Goal: Information Seeking & Learning: Learn about a topic

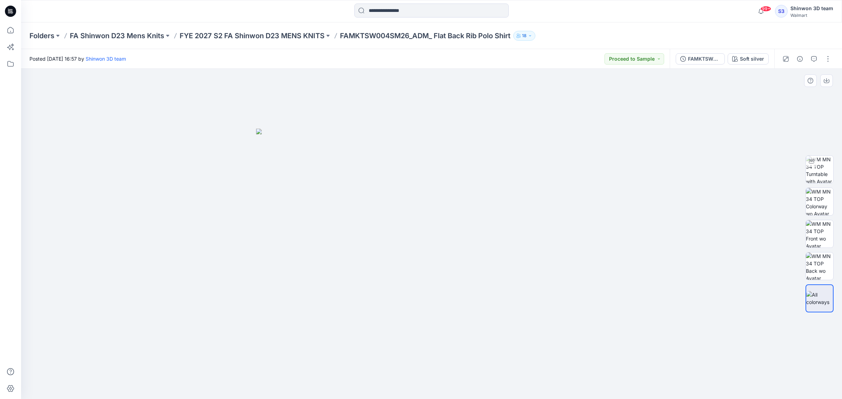
click at [268, 218] on img at bounding box center [431, 264] width 351 height 271
click at [298, 222] on img at bounding box center [431, 264] width 351 height 271
click at [296, 221] on img at bounding box center [431, 264] width 351 height 271
click at [267, 207] on img at bounding box center [431, 264] width 351 height 271
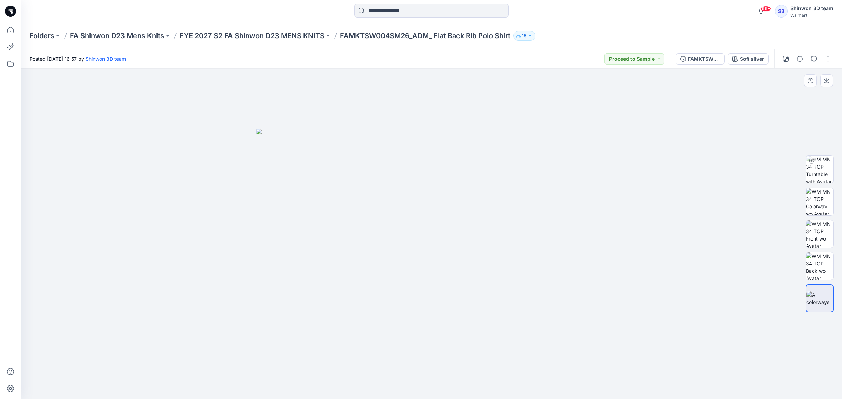
drag, startPoint x: 260, startPoint y: 199, endPoint x: 435, endPoint y: 294, distance: 198.5
click at [434, 294] on img at bounding box center [431, 264] width 351 height 271
click at [450, 288] on img at bounding box center [431, 264] width 351 height 271
click at [818, 199] on img at bounding box center [819, 201] width 27 height 27
click at [816, 171] on img at bounding box center [819, 169] width 27 height 27
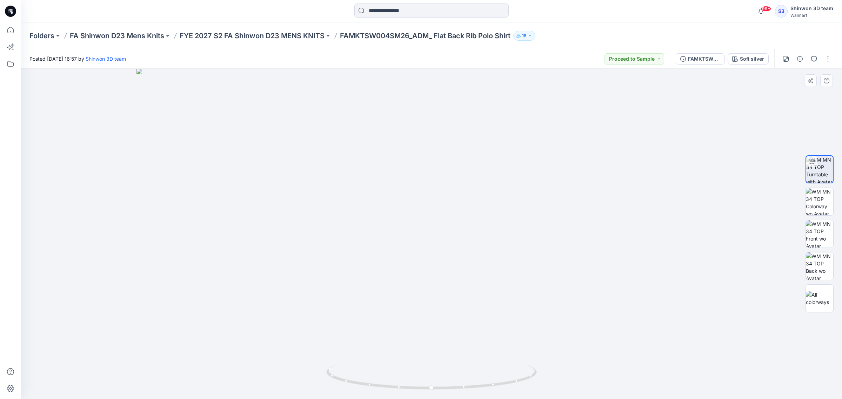
drag, startPoint x: 464, startPoint y: 162, endPoint x: 466, endPoint y: 258, distance: 95.8
click at [466, 258] on img at bounding box center [432, 234] width 591 height 331
click at [822, 203] on img at bounding box center [819, 201] width 27 height 27
click at [350, 174] on img at bounding box center [431, 234] width 331 height 331
click at [825, 289] on div at bounding box center [820, 299] width 28 height 28
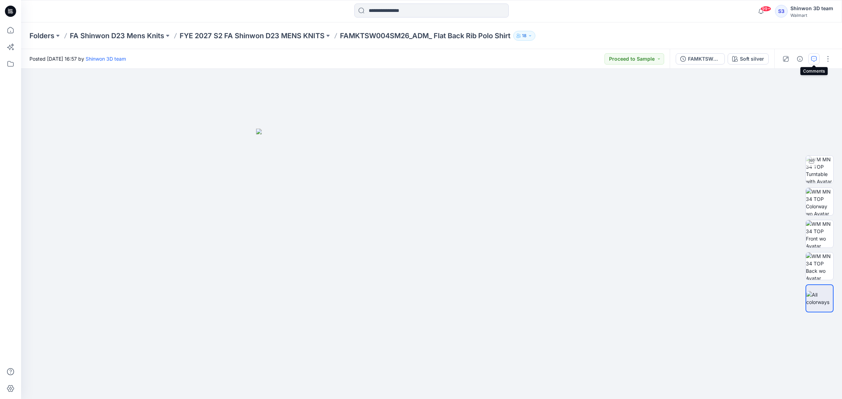
click at [810, 55] on button "button" at bounding box center [814, 58] width 11 height 11
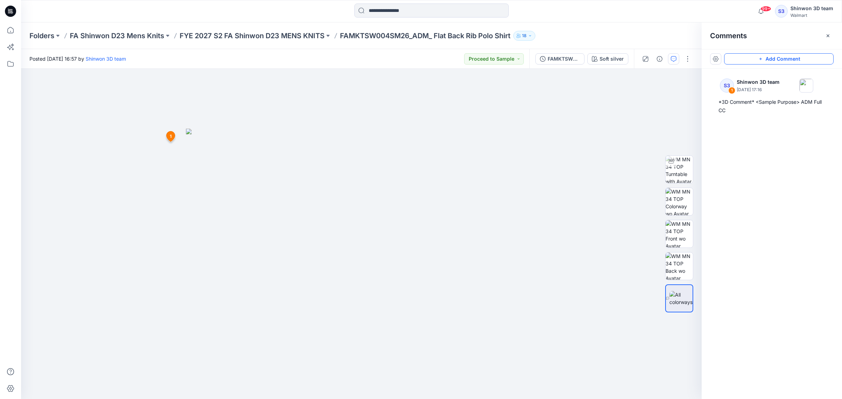
click at [800, 61] on button "Add Comment" at bounding box center [779, 58] width 110 height 11
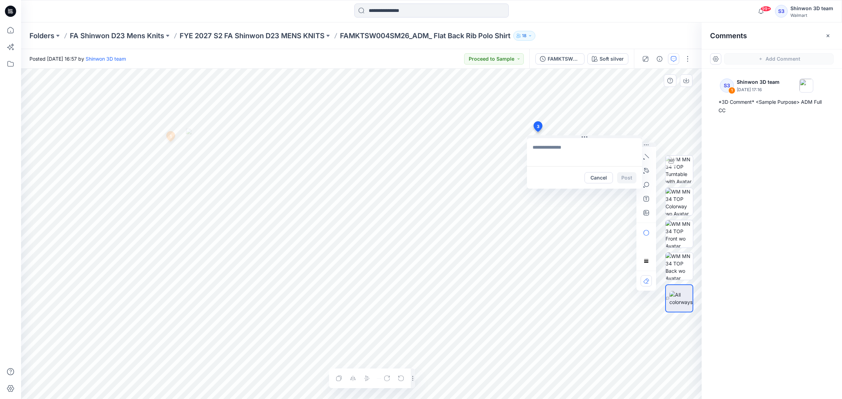
click at [538, 132] on div "3 Cancel Post 1 S3 Shinwon 3D team [DATE] 17:16 *3D Comment* <Sample Purpose> A…" at bounding box center [361, 234] width 681 height 331
click at [571, 154] on textarea "To enrich screen reader interactions, please activate Accessibility in Grammarl…" at bounding box center [584, 152] width 115 height 28
click at [485, 144] on div "3 [TOP] *SW TD CMMT Cancel Post 1 S3 Shinwon 3D team [DATE] 17:16 *3D Comment* …" at bounding box center [361, 234] width 681 height 331
click at [567, 159] on textarea "To enrich screen reader interactions, please activate Accessibility in Grammarl…" at bounding box center [584, 152] width 115 height 28
type textarea "**********"
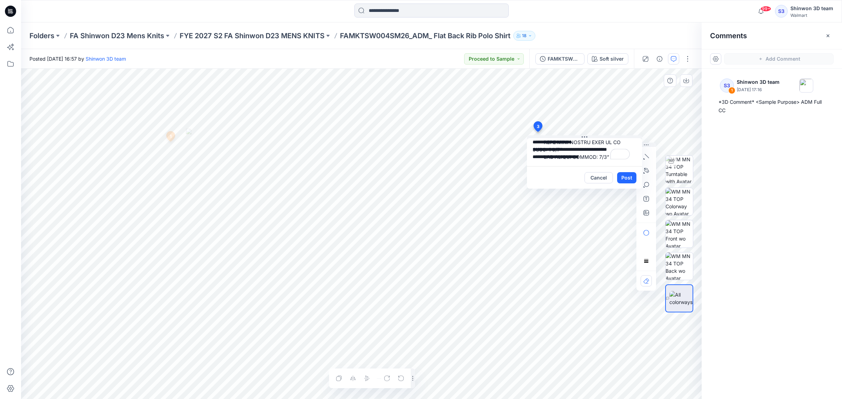
click at [625, 177] on button "Post" at bounding box center [626, 177] width 19 height 11
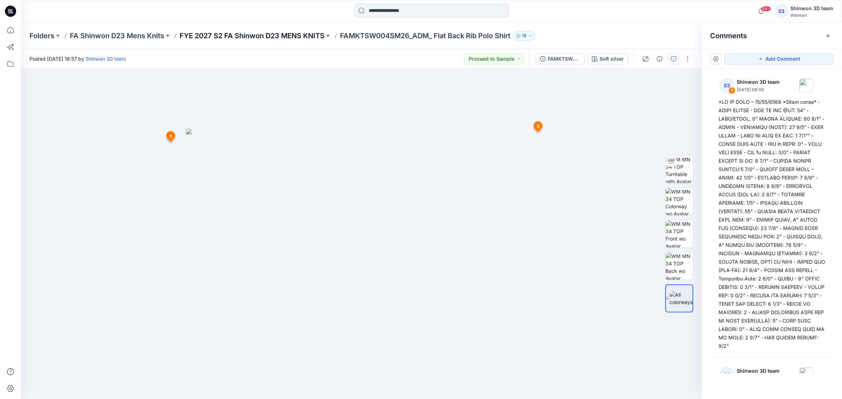
click at [260, 36] on p "FYE 2027 S2 FA Shinwon D23 MENS KNITS" at bounding box center [252, 36] width 145 height 10
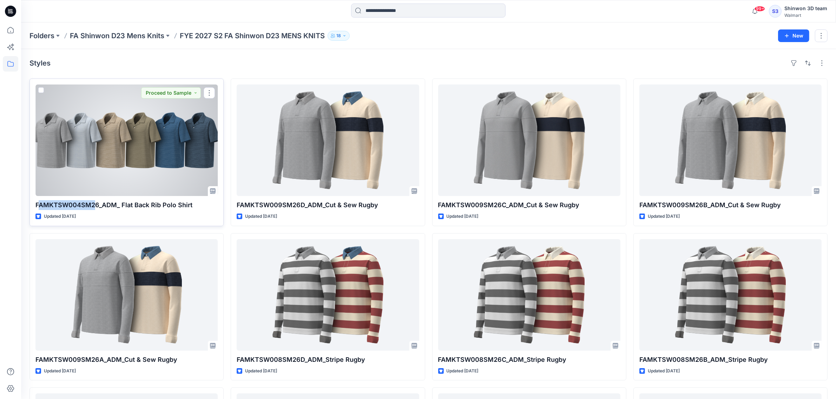
drag, startPoint x: 96, startPoint y: 205, endPoint x: 37, endPoint y: 205, distance: 58.6
click at [37, 205] on p "FAMKTSW004SM26_ADM_ Flat Back Rib Polo Shirt" at bounding box center [126, 205] width 182 height 10
drag, startPoint x: 35, startPoint y: 205, endPoint x: 97, endPoint y: 204, distance: 61.4
click at [97, 204] on p "FAMKTSW004SM26_ADM_ Flat Back Rib Polo Shirt" at bounding box center [126, 205] width 182 height 10
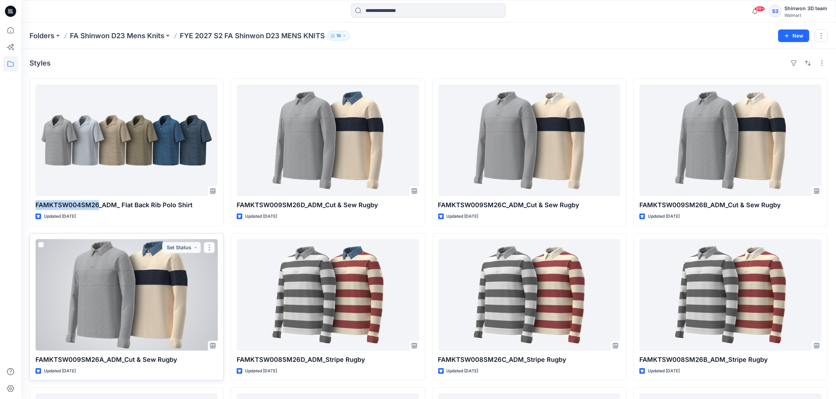
copy p "FAMKTSW004SM26"
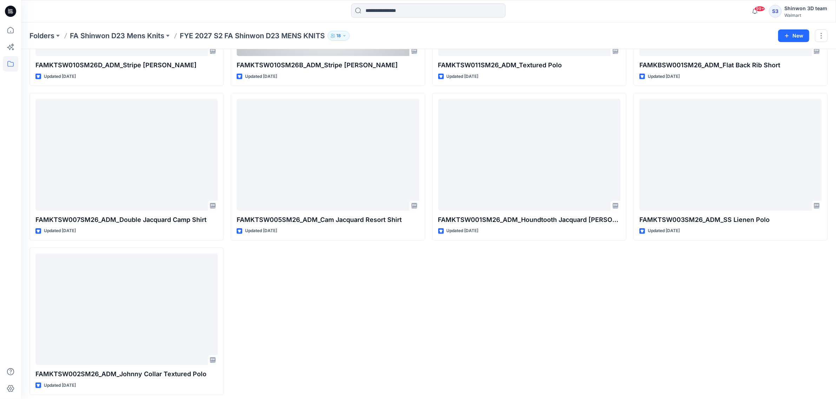
scroll to position [609, 0]
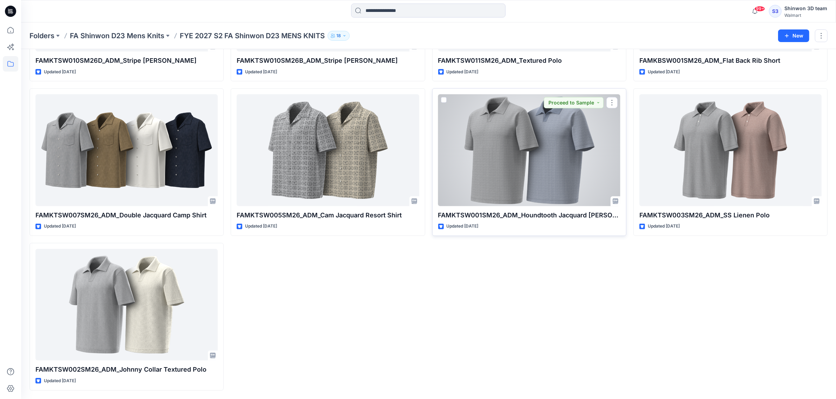
click at [539, 170] on div at bounding box center [529, 150] width 182 height 112
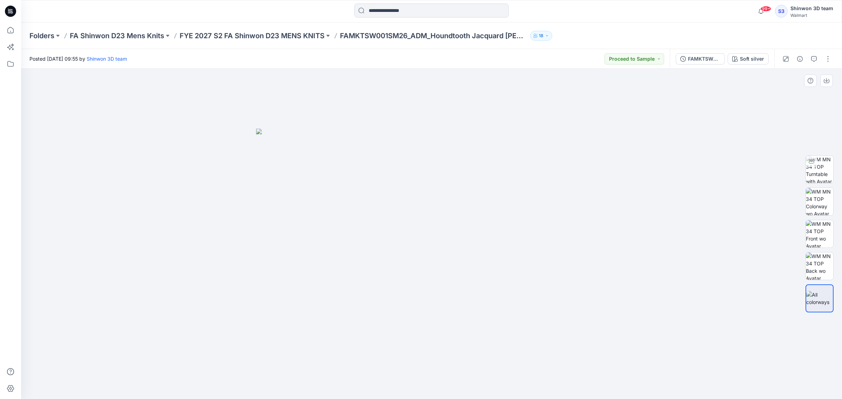
click at [705, 248] on div at bounding box center [431, 234] width 821 height 331
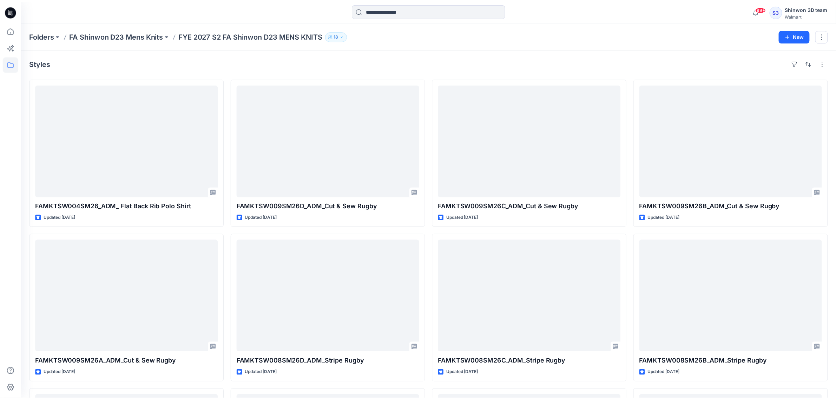
scroll to position [609, 0]
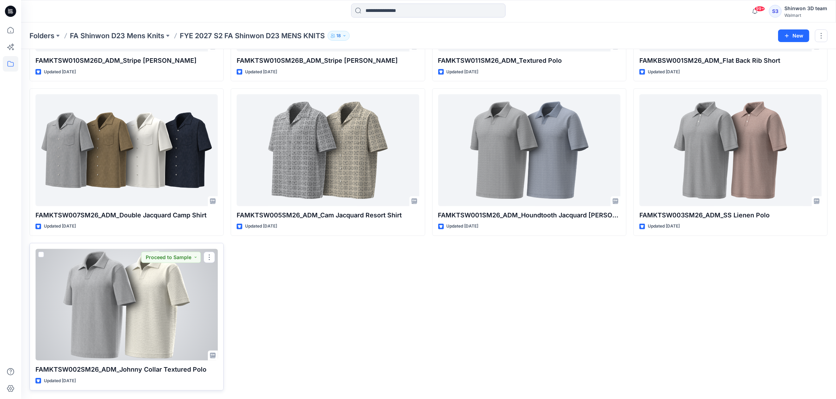
click at [99, 319] on div at bounding box center [126, 305] width 182 height 112
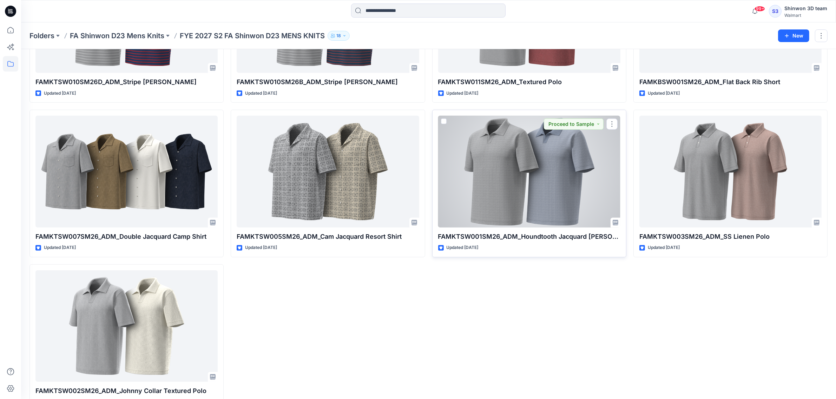
scroll to position [609, 0]
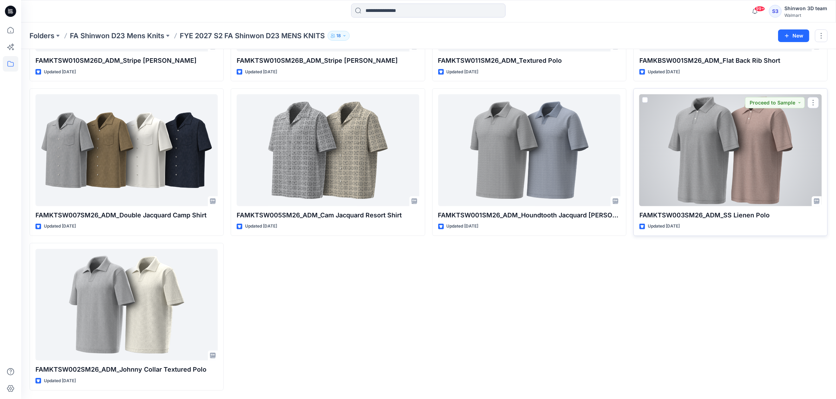
click at [742, 181] on div at bounding box center [730, 150] width 182 height 112
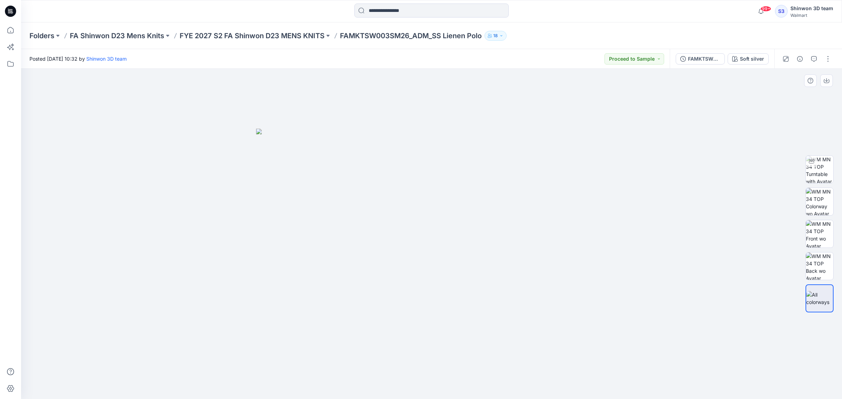
click at [676, 350] on div at bounding box center [431, 234] width 821 height 331
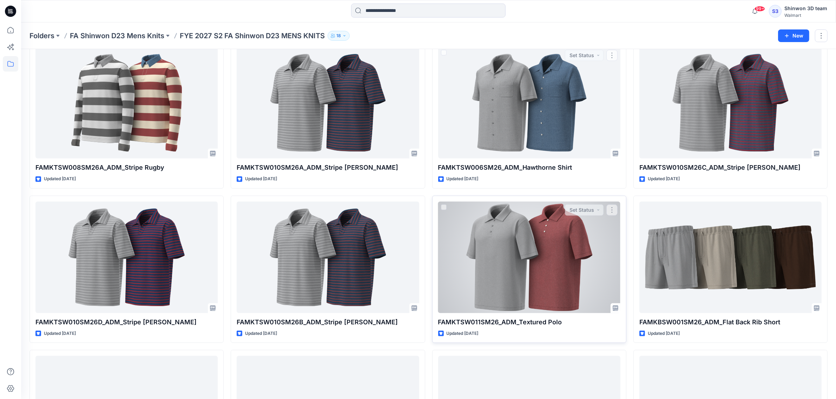
scroll to position [351, 0]
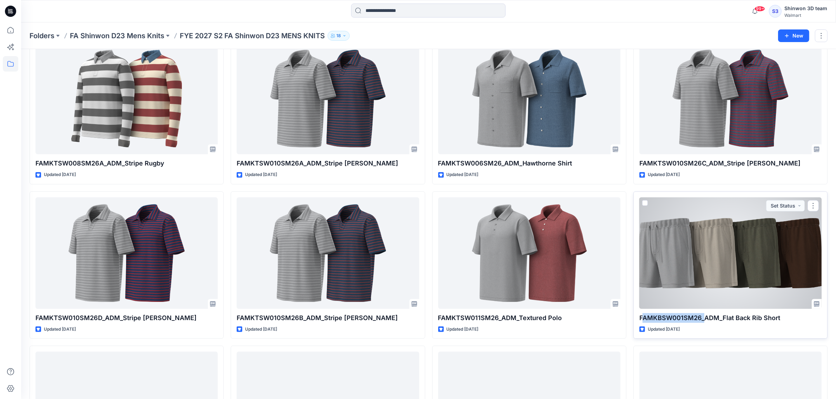
drag, startPoint x: 643, startPoint y: 318, endPoint x: 704, endPoint y: 320, distance: 61.1
click at [704, 320] on p "FAMKBSW001SM26_ADM_Flat Back Rib Short" at bounding box center [730, 318] width 182 height 10
drag, startPoint x: 639, startPoint y: 319, endPoint x: 699, endPoint y: 320, distance: 60.7
click at [699, 320] on p "FAMKBSW001SM26_ADM_Flat Back Rib Short" at bounding box center [730, 318] width 182 height 10
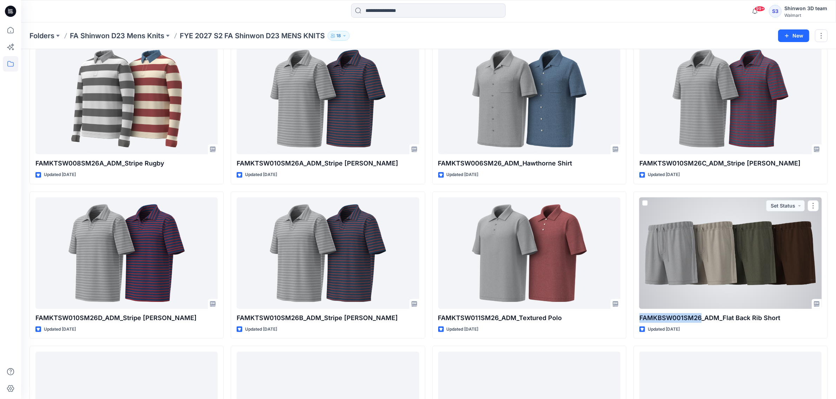
copy p "FAMKBSW001SM26"
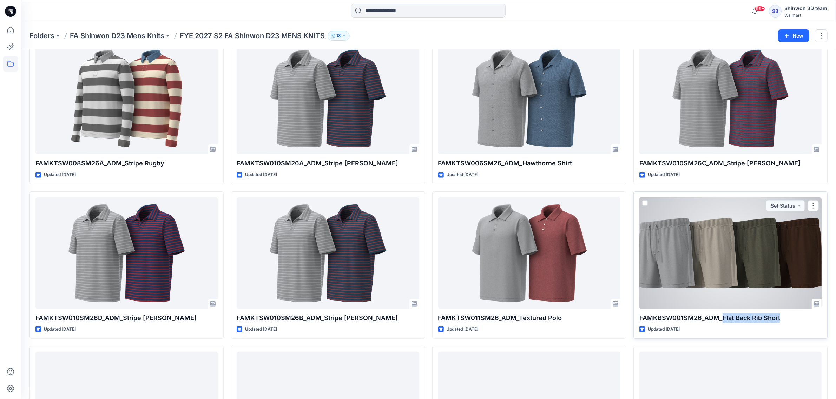
drag, startPoint x: 723, startPoint y: 318, endPoint x: 780, endPoint y: 319, distance: 56.9
click at [780, 319] on p "FAMKBSW001SM26_ADM_Flat Back Rib Short" at bounding box center [730, 318] width 182 height 10
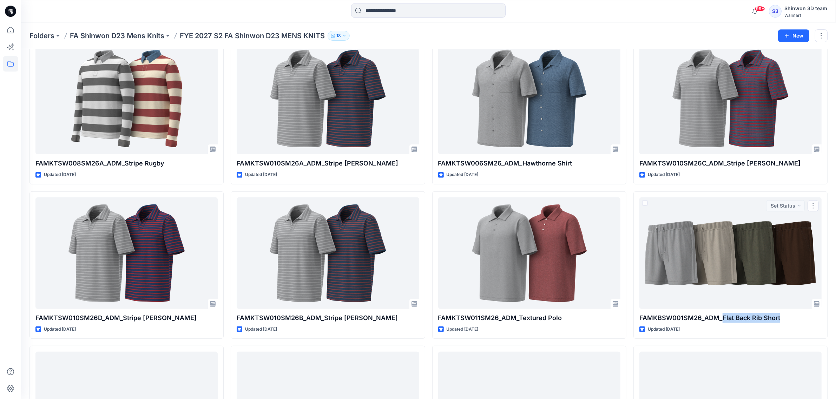
copy p "Flat Back Rib Short"
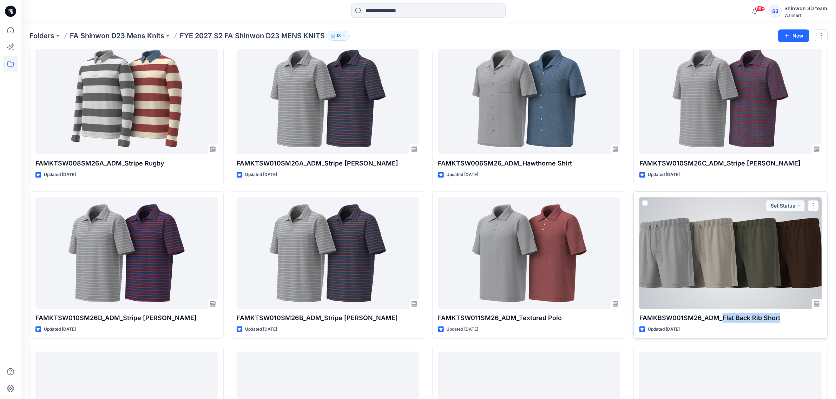
click at [768, 269] on div at bounding box center [730, 254] width 182 height 112
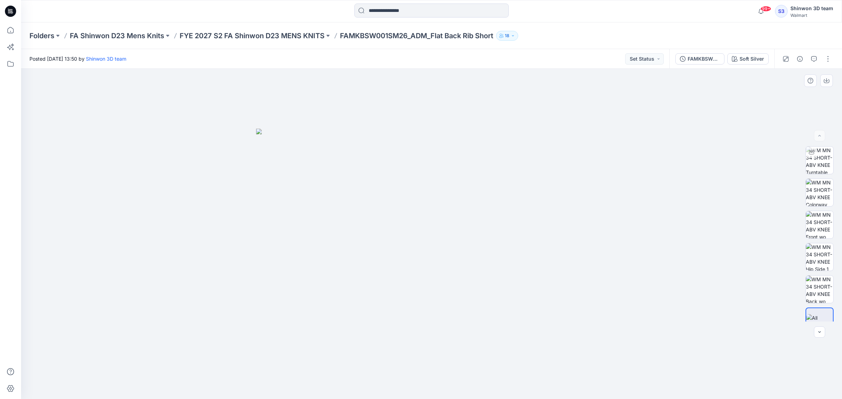
click at [594, 343] on div at bounding box center [431, 234] width 821 height 331
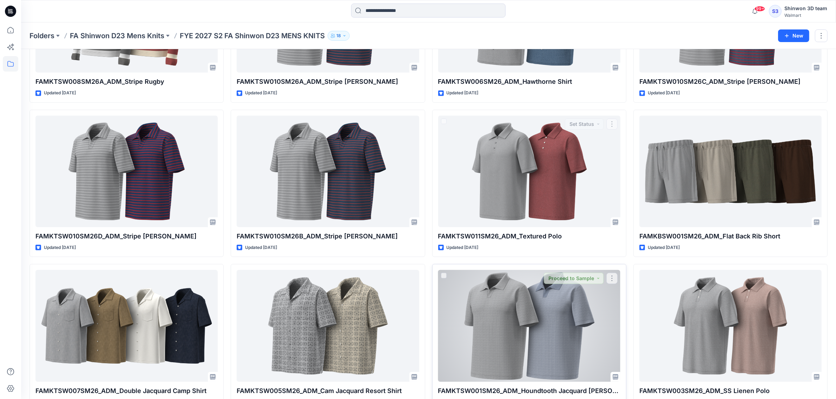
scroll to position [439, 0]
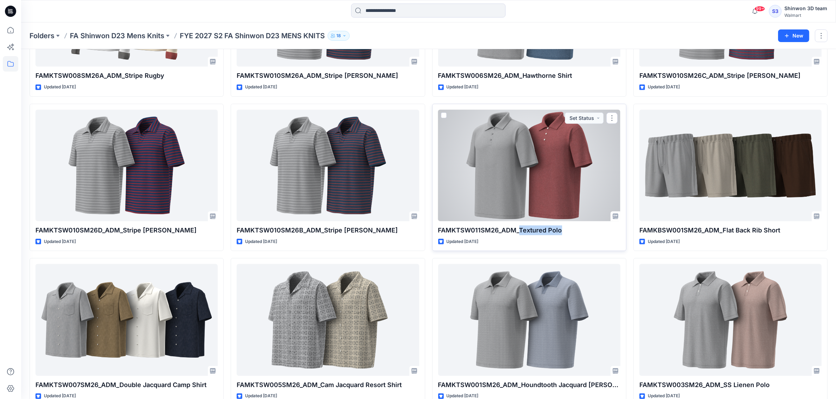
drag, startPoint x: 565, startPoint y: 232, endPoint x: 520, endPoint y: 232, distance: 45.3
click at [520, 232] on p "FAMKTSW011SM26_ADM_Textured Polo" at bounding box center [529, 231] width 182 height 10
copy p "Textured Polo"
drag, startPoint x: 498, startPoint y: 232, endPoint x: 438, endPoint y: 231, distance: 60.0
click at [438, 231] on p "FAMKTSW011SM26_ADM_Textured Polo" at bounding box center [529, 231] width 182 height 10
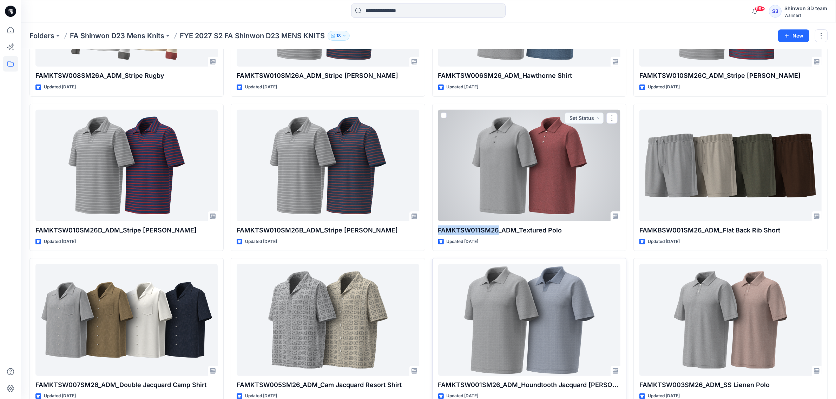
copy p "FAMKTSW011SM26"
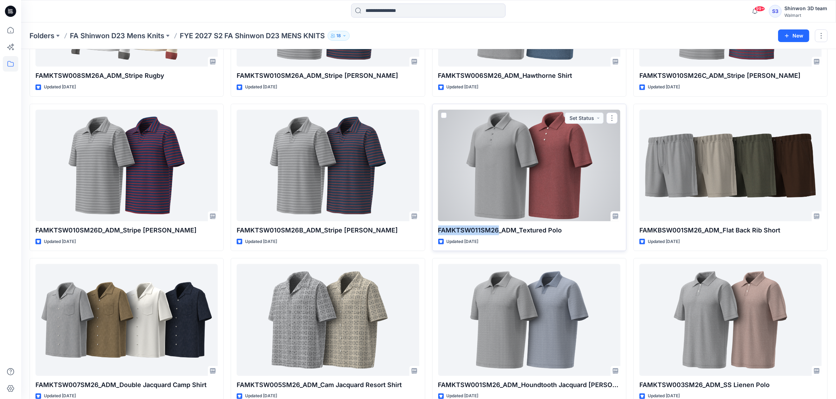
click at [509, 183] on div at bounding box center [529, 166] width 182 height 112
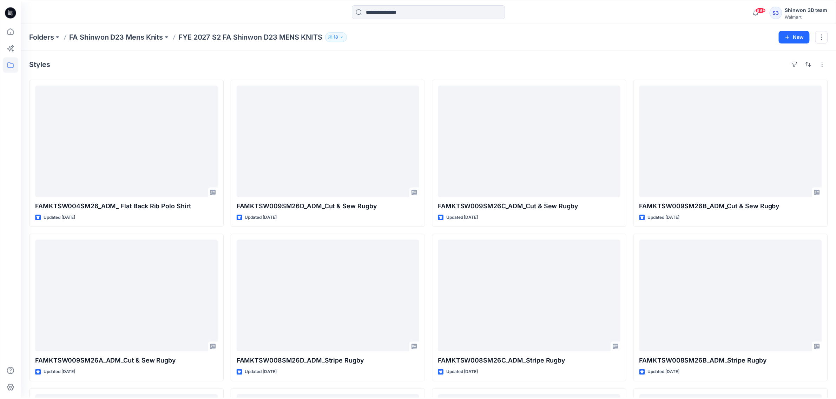
scroll to position [439, 0]
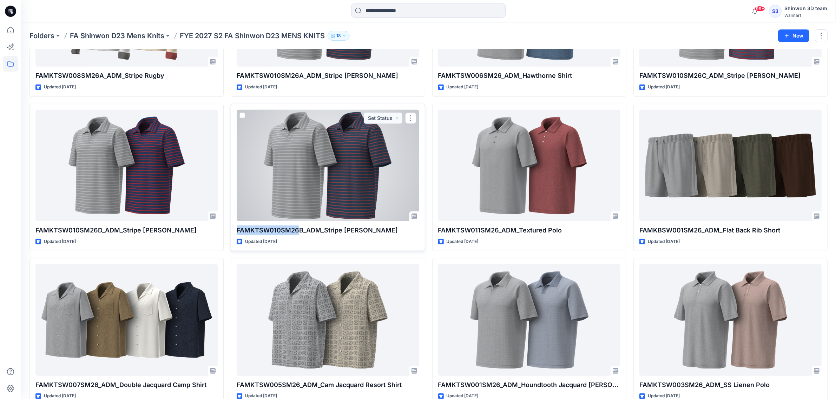
drag, startPoint x: 236, startPoint y: 229, endPoint x: 297, endPoint y: 231, distance: 61.1
click at [297, 231] on p "FAMKTSW010SM26B_ADM_Stripe [PERSON_NAME]" at bounding box center [328, 231] width 182 height 10
copy p "FAMKTSW010SM26"
click at [321, 178] on div at bounding box center [328, 166] width 182 height 112
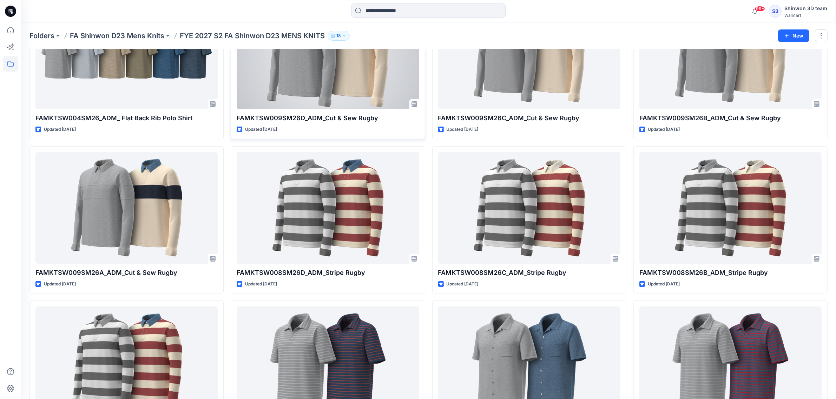
scroll to position [88, 0]
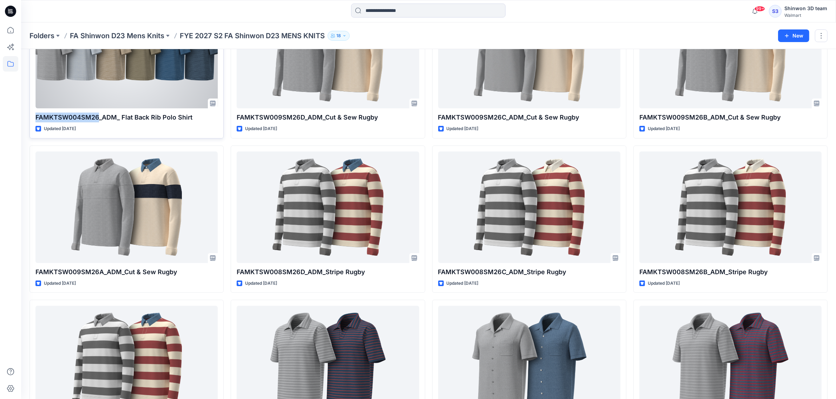
drag, startPoint x: 34, startPoint y: 116, endPoint x: 97, endPoint y: 119, distance: 63.6
click at [97, 119] on div "FAMKTSW004SM26_ADM_ Flat Back Rib Polo Shirt Updated [DATE] Proceed to Sample" at bounding box center [126, 65] width 194 height 148
copy p "FAMKTSW004SM26"
drag, startPoint x: 123, startPoint y: 116, endPoint x: 183, endPoint y: 121, distance: 60.6
click at [183, 121] on p "FAMKTSW004SM26_ADM_ Flat Back Rib Polo Shirt" at bounding box center [126, 118] width 182 height 10
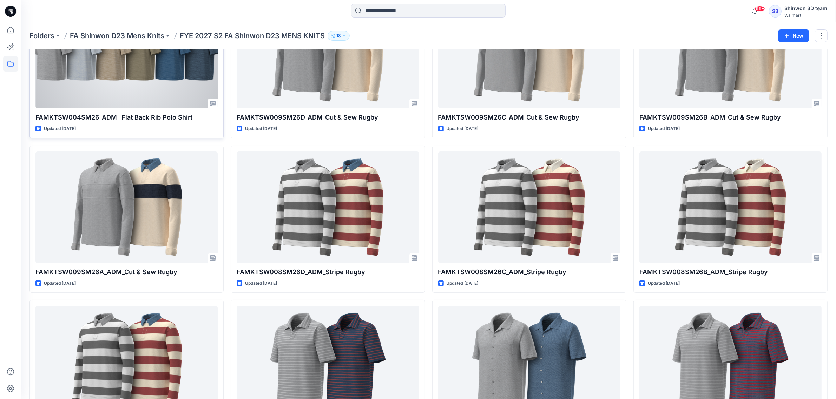
click at [184, 123] on div "FAMKTSW004SM26_ADM_ Flat Back Rib Polo Shirt Updated [DATE] Proceed to Sample" at bounding box center [126, 65] width 194 height 148
drag, startPoint x: 192, startPoint y: 119, endPoint x: 120, endPoint y: 120, distance: 71.6
click at [120, 120] on p "FAMKTSW004SM26_ADM_ Flat Back Rib Polo Shirt" at bounding box center [126, 118] width 182 height 10
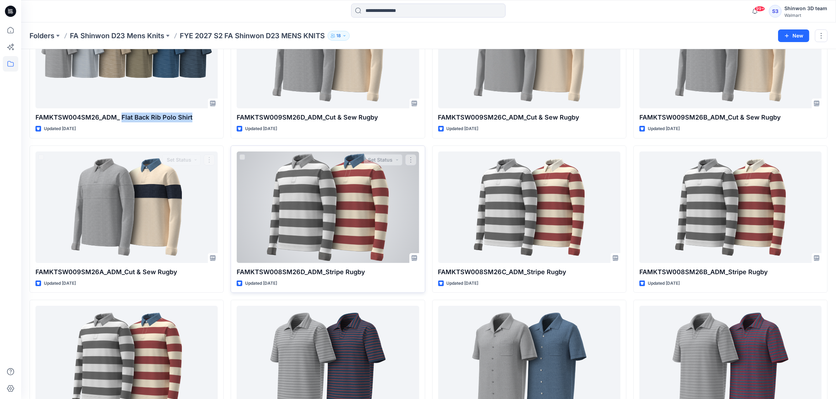
copy p "Flat Back Rib Polo Shirt"
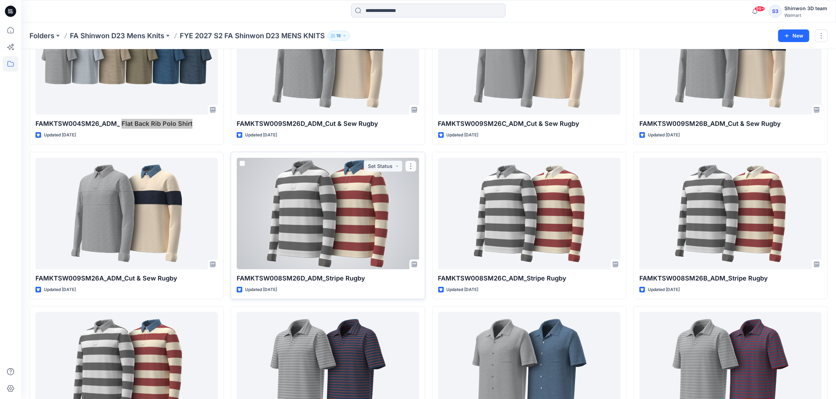
scroll to position [0, 0]
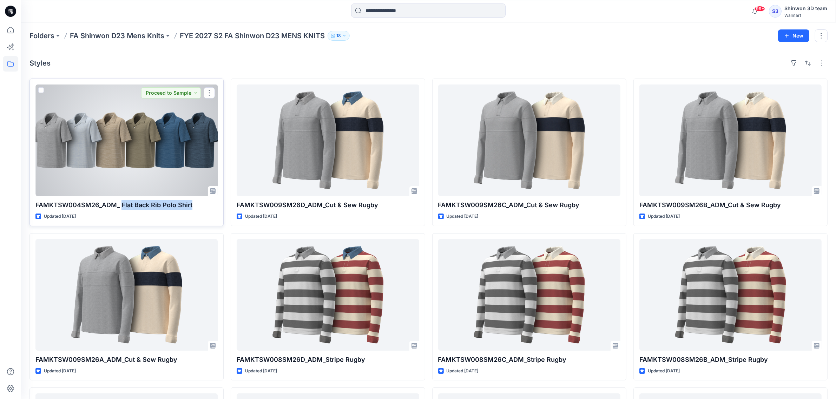
click at [162, 150] on div at bounding box center [126, 141] width 182 height 112
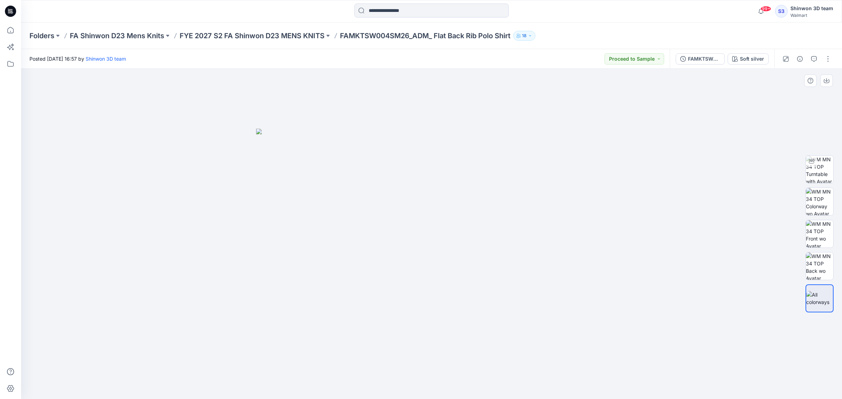
click at [516, 97] on div at bounding box center [431, 234] width 821 height 331
drag, startPoint x: 357, startPoint y: 199, endPoint x: 345, endPoint y: 201, distance: 12.5
click at [345, 201] on img at bounding box center [431, 264] width 351 height 271
click at [482, 163] on img at bounding box center [431, 264] width 351 height 271
click at [341, 220] on img at bounding box center [431, 264] width 351 height 271
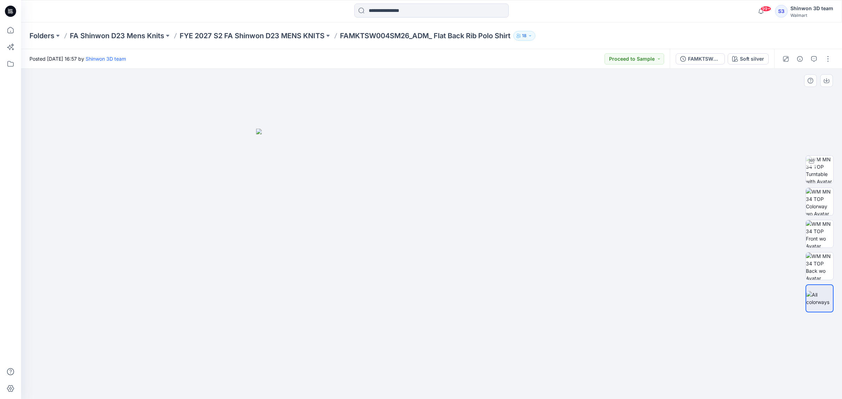
click at [343, 221] on img at bounding box center [431, 264] width 351 height 271
drag, startPoint x: 235, startPoint y: 167, endPoint x: 528, endPoint y: 311, distance: 326.5
click at [557, 321] on div at bounding box center [431, 234] width 821 height 331
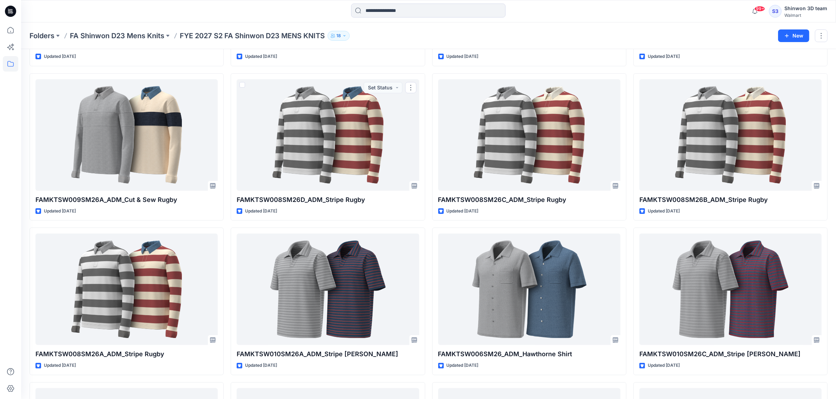
scroll to position [175, 0]
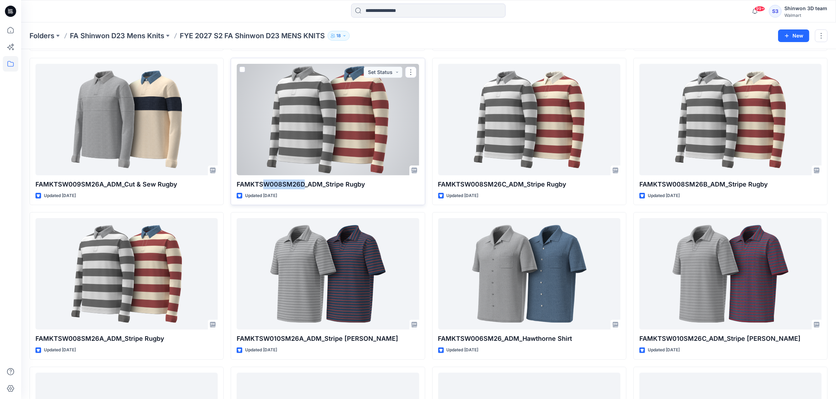
drag, startPoint x: 304, startPoint y: 186, endPoint x: 264, endPoint y: 186, distance: 39.7
click at [264, 186] on p "FAMKTSW008SM26D_ADM_Stripe Rugby" at bounding box center [328, 185] width 182 height 10
click at [256, 185] on p "FAMKTSW008SM26D_ADM_Stripe Rugby" at bounding box center [328, 185] width 182 height 10
drag, startPoint x: 236, startPoint y: 184, endPoint x: 299, endPoint y: 185, distance: 63.2
click at [299, 185] on div "FAMKTSW008SM26D_ADM_Stripe Rugby Updated [DATE] Set Status" at bounding box center [328, 132] width 194 height 148
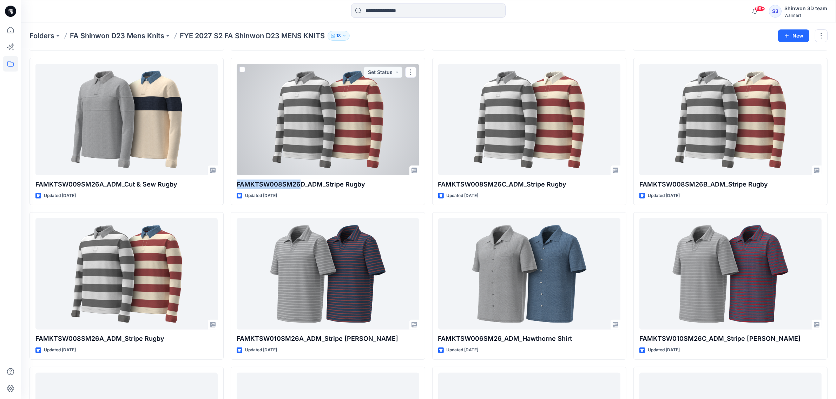
copy p "FAMKTSW008SM26"
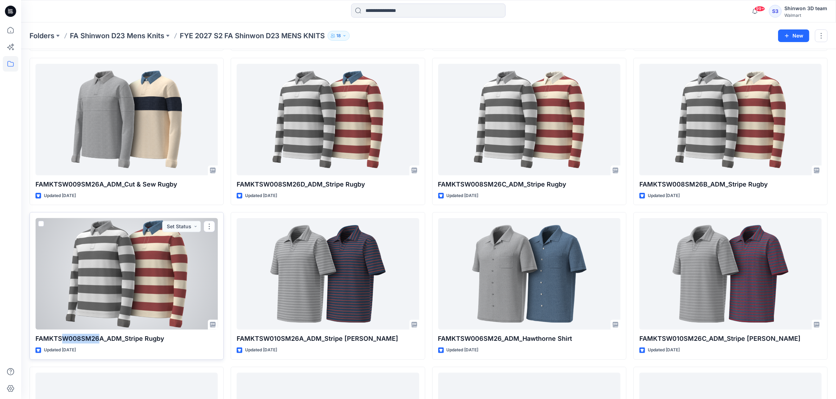
drag, startPoint x: 97, startPoint y: 339, endPoint x: 64, endPoint y: 339, distance: 33.0
click at [64, 339] on p "FAMKTSW008SM26A_ADM_Stripe Rugby" at bounding box center [126, 339] width 182 height 10
drag, startPoint x: 34, startPoint y: 339, endPoint x: 97, endPoint y: 340, distance: 63.2
click at [97, 340] on div "FAMKTSW008SM26A_ADM_Stripe Rugby Updated [DATE] Set Status" at bounding box center [126, 286] width 194 height 148
copy p "FAMKTSW008SM26"
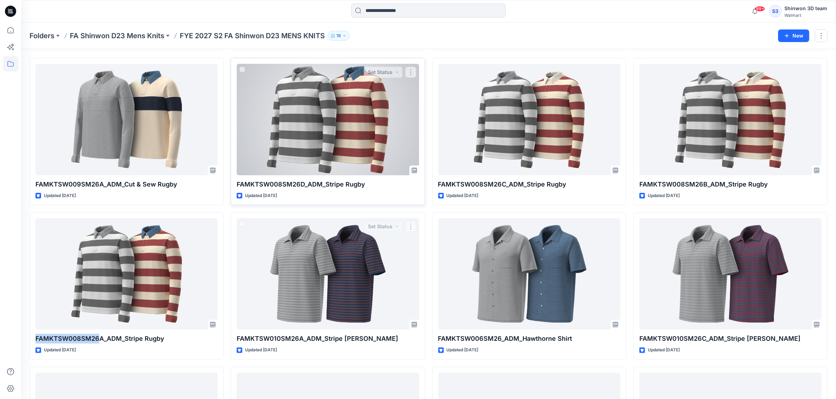
click at [338, 137] on div at bounding box center [328, 120] width 182 height 112
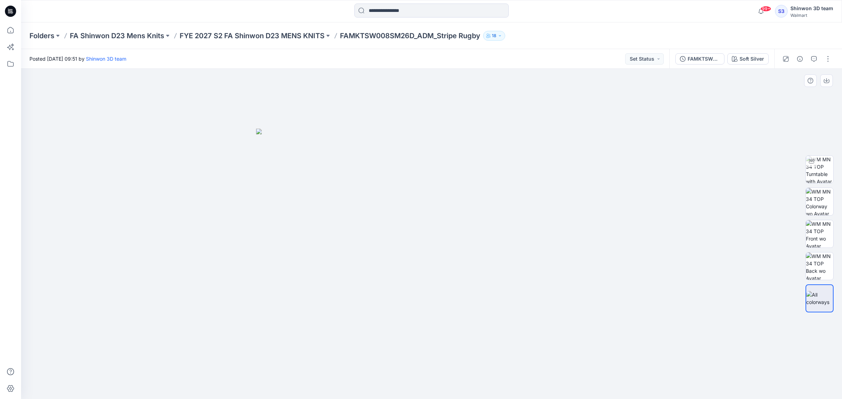
click at [661, 213] on div at bounding box center [431, 234] width 821 height 331
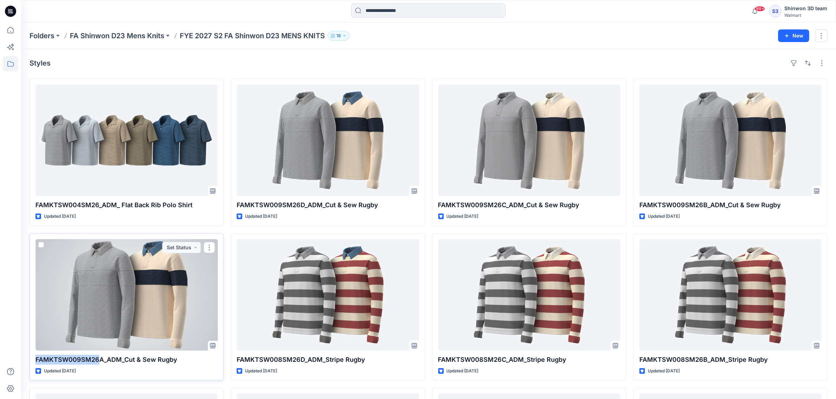
drag, startPoint x: 35, startPoint y: 361, endPoint x: 98, endPoint y: 362, distance: 62.8
click at [98, 362] on p "FAMKTSW009SM26A_ADM_Cut & Sew Rugby" at bounding box center [126, 360] width 182 height 10
click at [158, 292] on div at bounding box center [126, 295] width 182 height 112
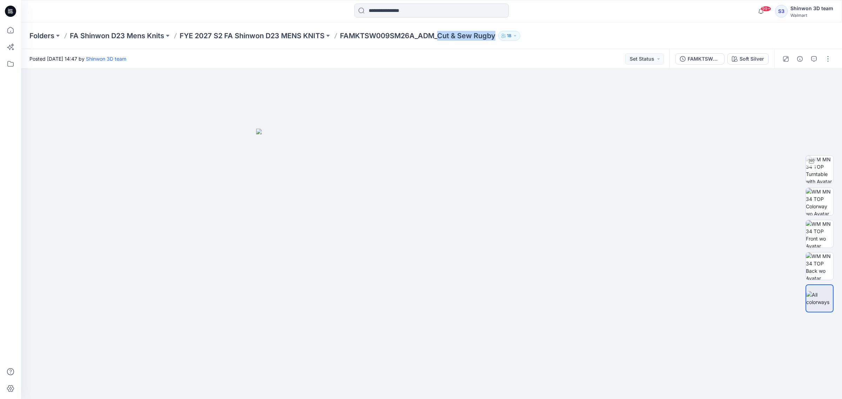
drag, startPoint x: 440, startPoint y: 36, endPoint x: 497, endPoint y: 37, distance: 56.9
click at [496, 37] on p "FAMKTSW009SM26A_ADM_Cut & Sew Rugby" at bounding box center [417, 36] width 155 height 10
click at [505, 185] on img at bounding box center [431, 264] width 351 height 271
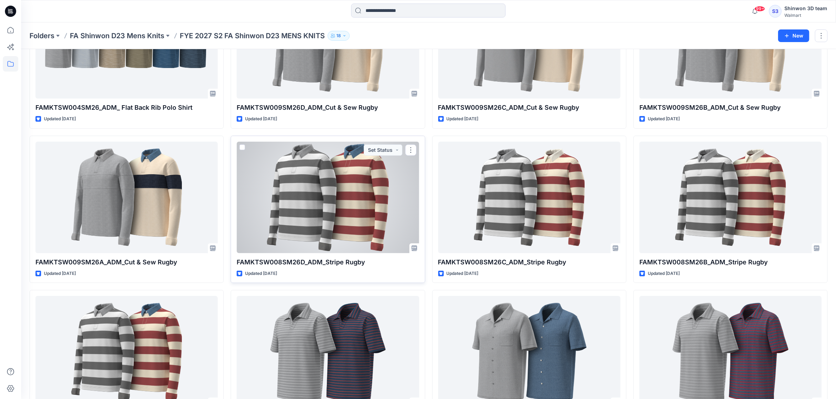
scroll to position [82, 0]
